Goal: Information Seeking & Learning: Learn about a topic

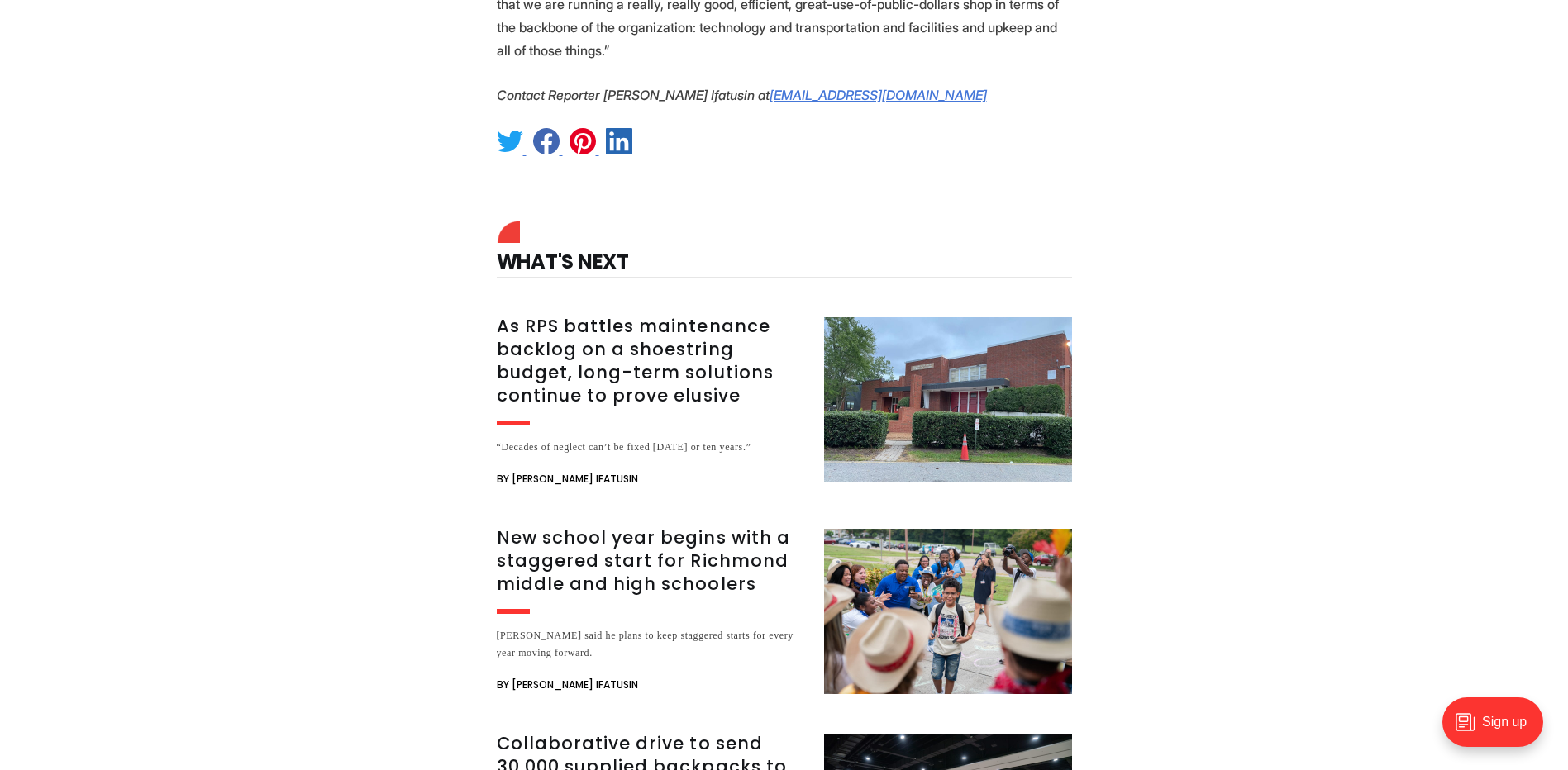
scroll to position [2478, 0]
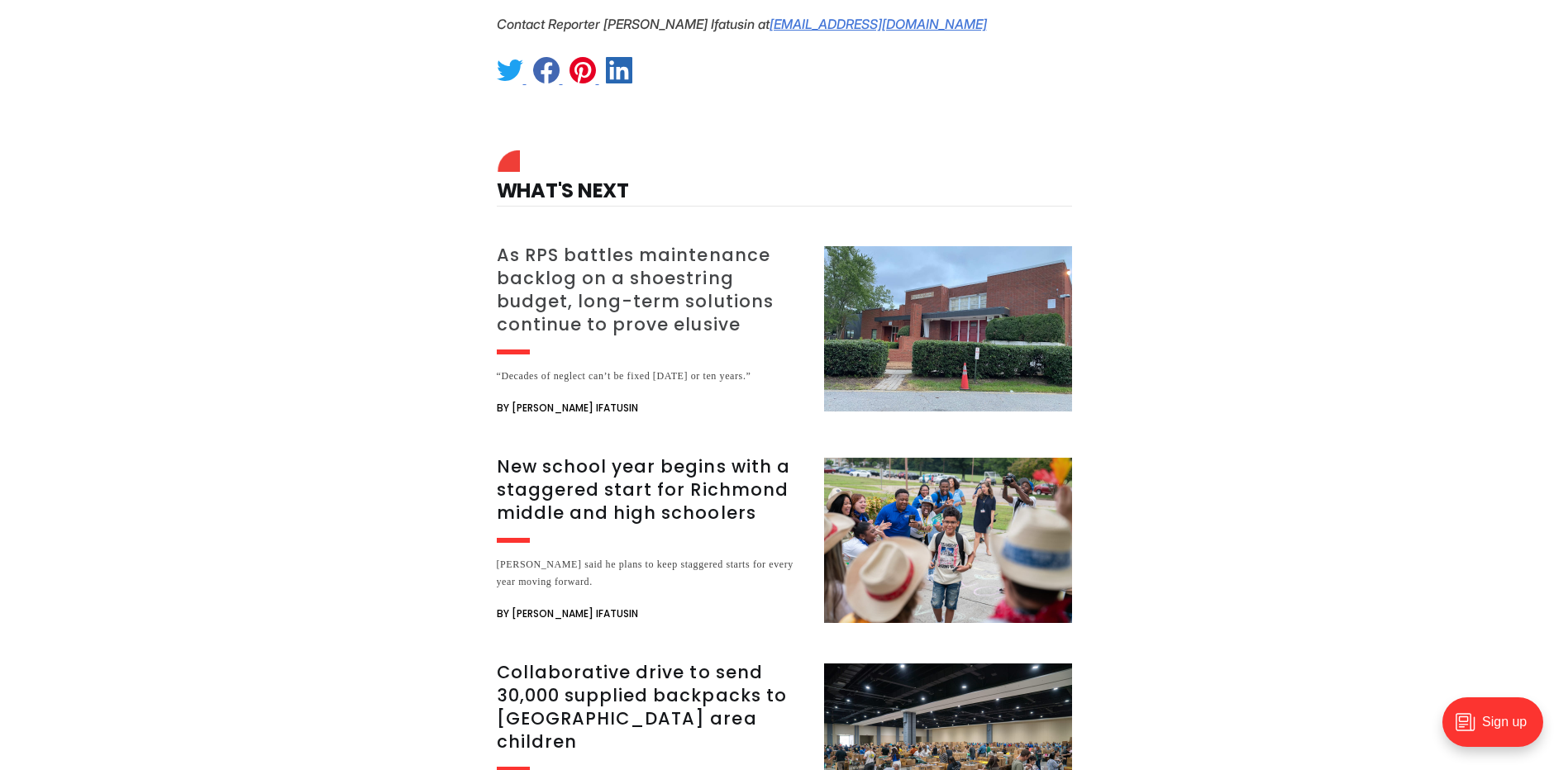
click at [664, 263] on h3 "As RPS battles maintenance backlog on a shoestring budget, long-term solutions …" at bounding box center [650, 289] width 307 height 93
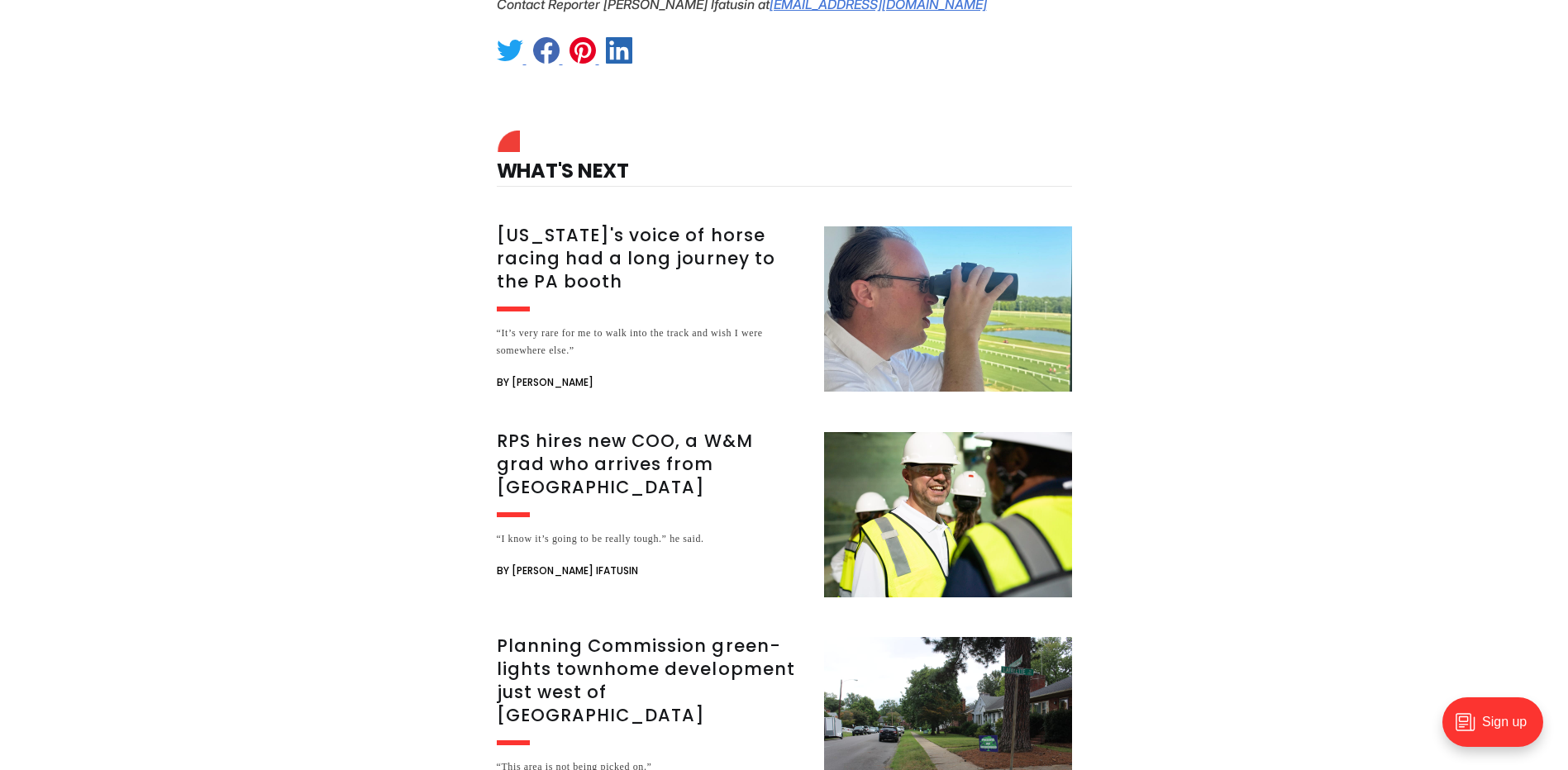
scroll to position [4048, 0]
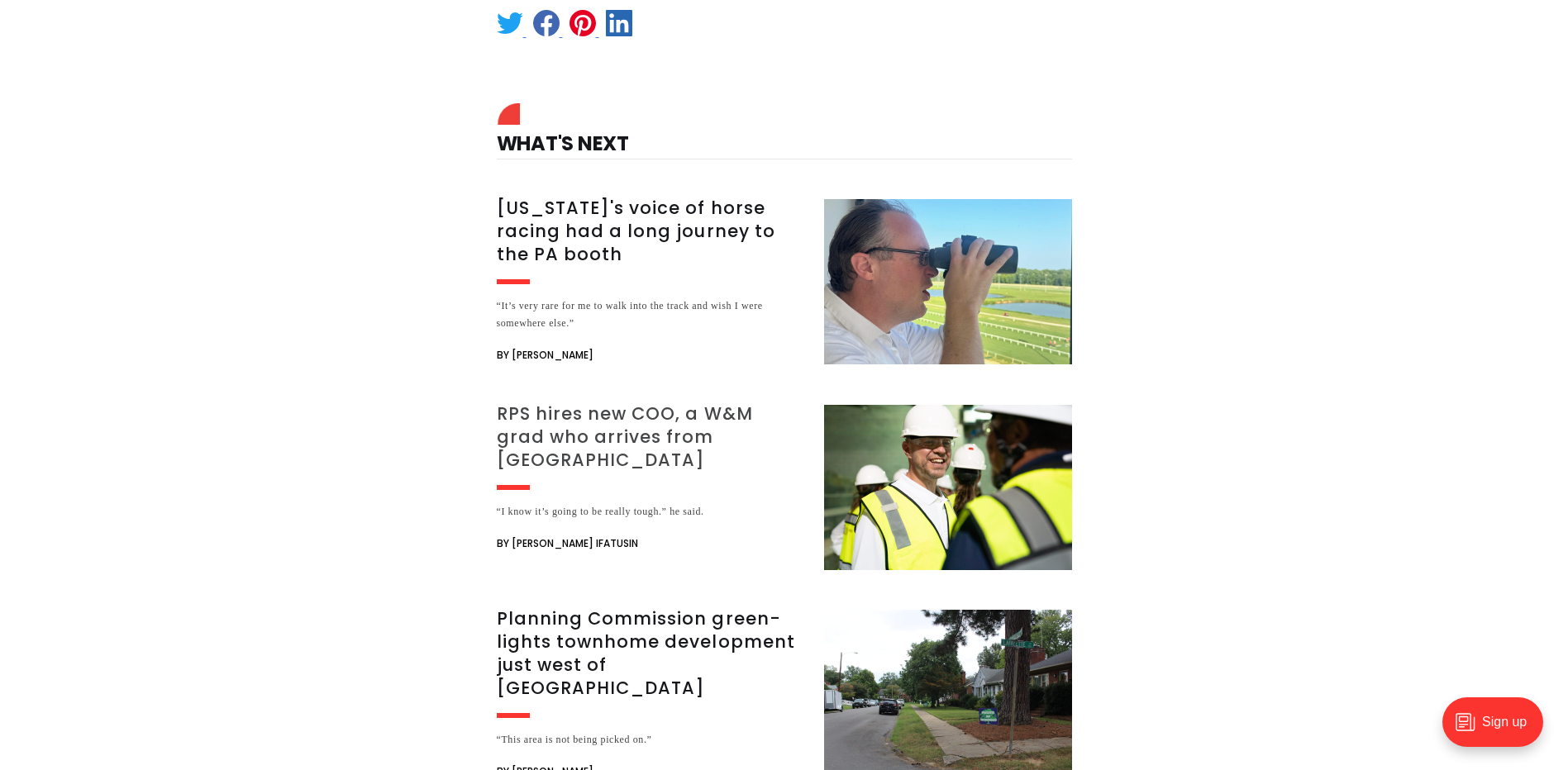
click at [649, 402] on h3 "RPS hires new COO, a W&M grad who arrives from [GEOGRAPHIC_DATA]" at bounding box center [650, 437] width 307 height 70
